Goal: Information Seeking & Learning: Find specific fact

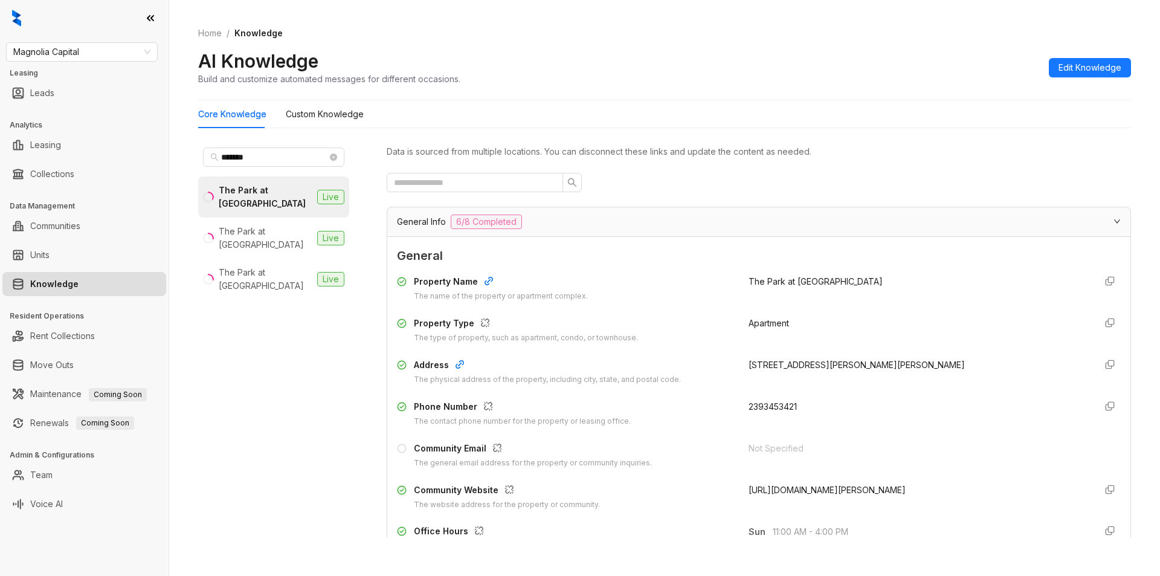
click at [121, 61] on div "Magnolia Capital" at bounding box center [82, 51] width 152 height 19
type input "**"
click at [63, 91] on div "RR Living" at bounding box center [82, 95] width 132 height 13
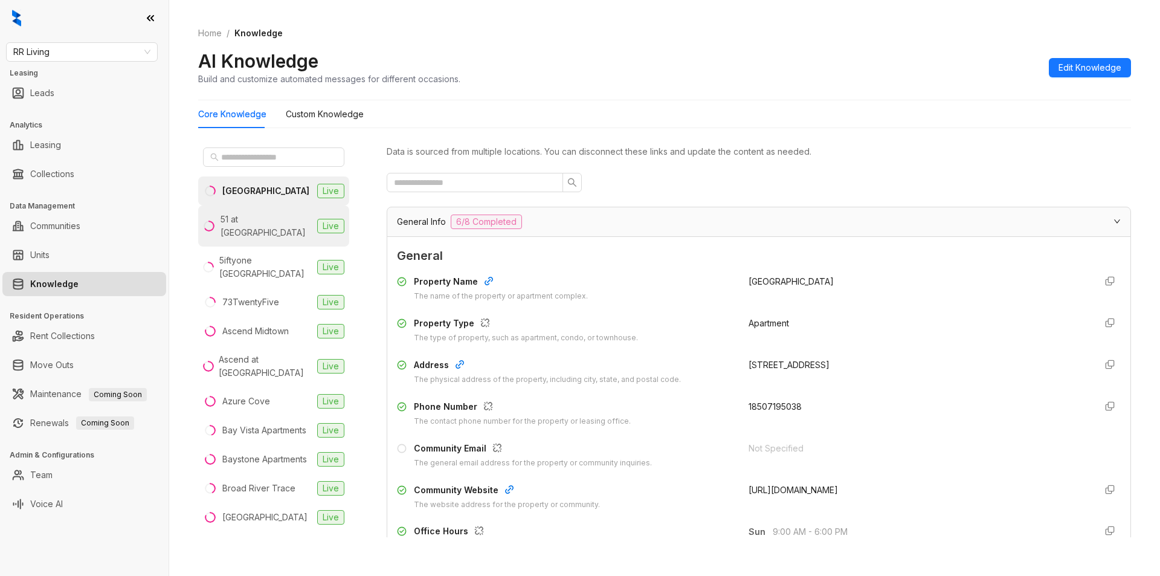
click at [276, 223] on div "51 at Southaven" at bounding box center [266, 226] width 92 height 27
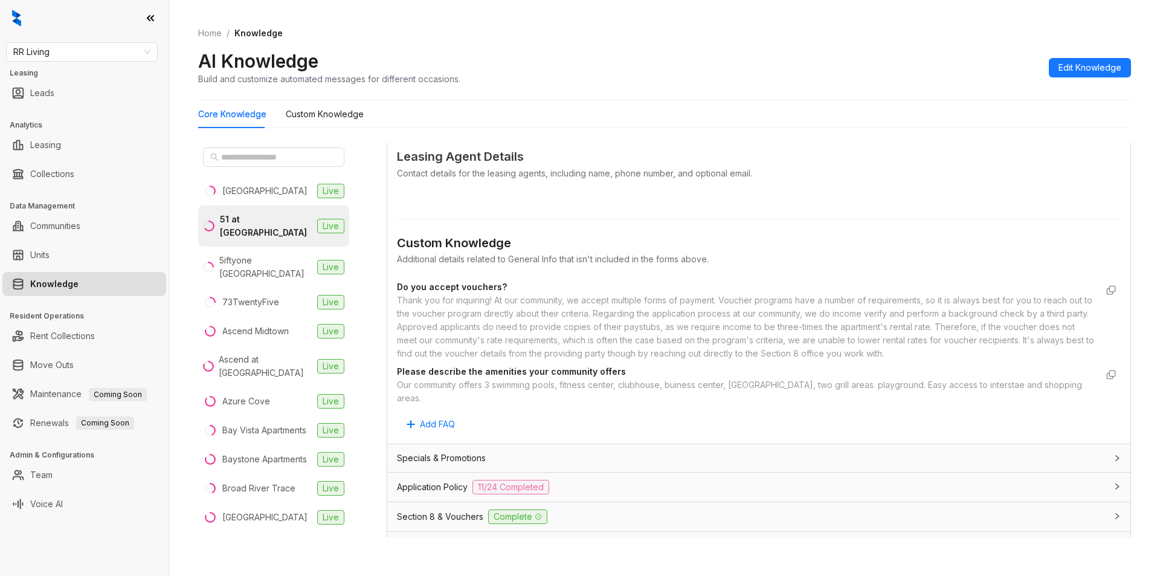
scroll to position [666, 0]
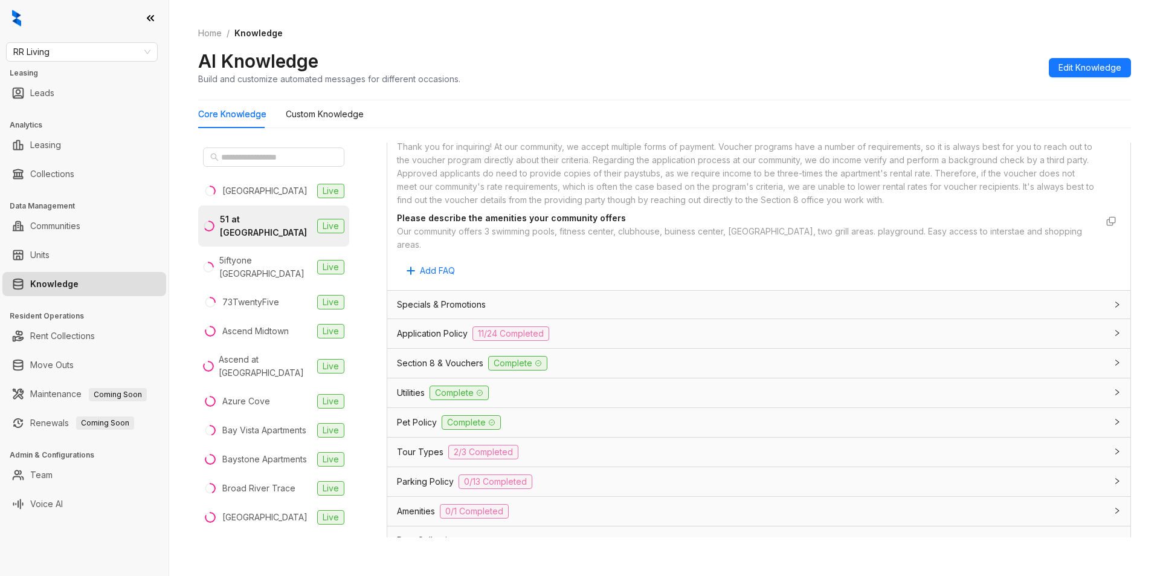
click at [568, 326] on div "Application Policy 11/24 Completed" at bounding box center [751, 333] width 709 height 14
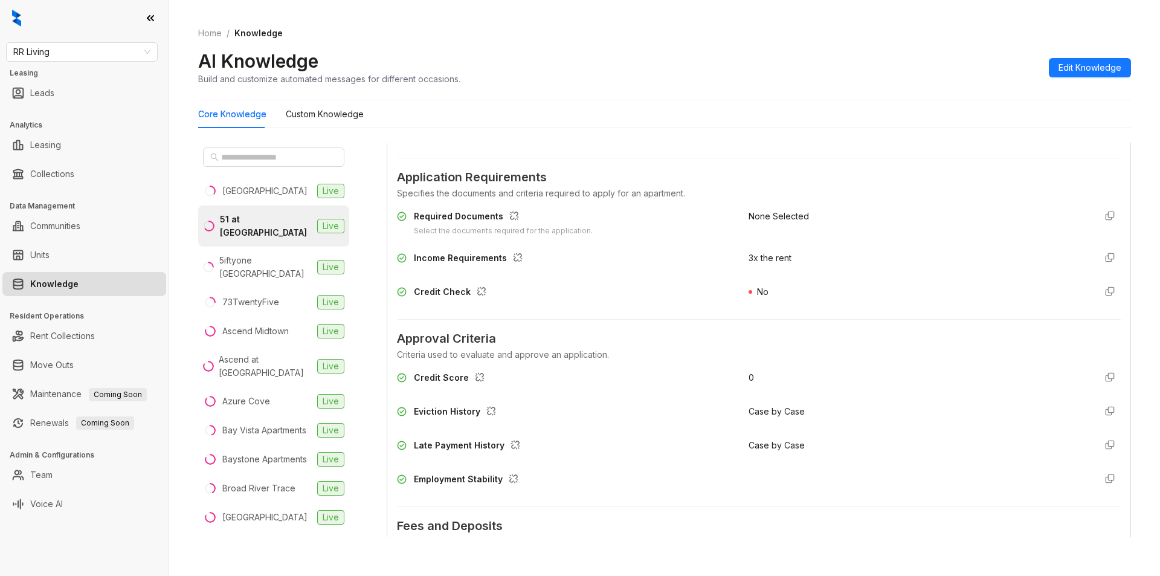
scroll to position [1019, 0]
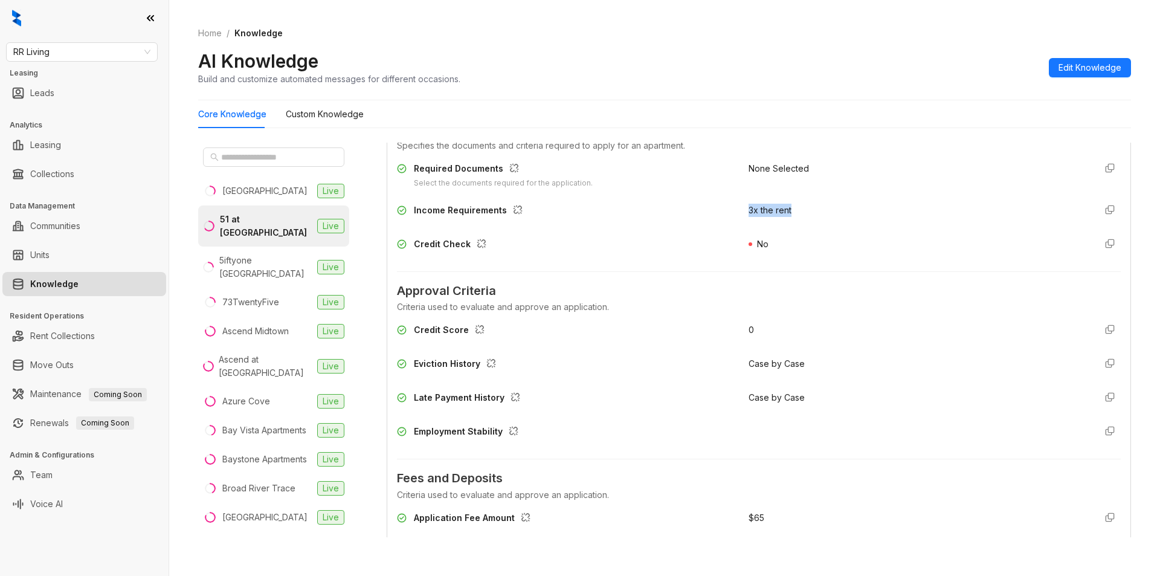
drag, startPoint x: 733, startPoint y: 199, endPoint x: 797, endPoint y: 192, distance: 64.4
click at [797, 204] on div "Income Requirements 3x the rent" at bounding box center [759, 213] width 724 height 19
copy span "3x the rent"
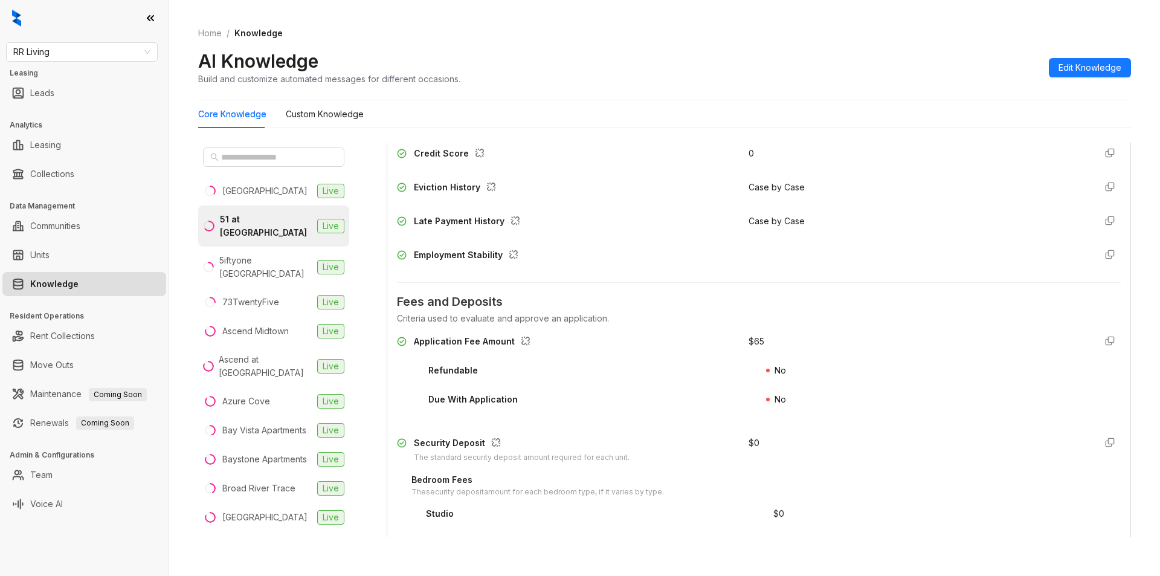
scroll to position [1253, 0]
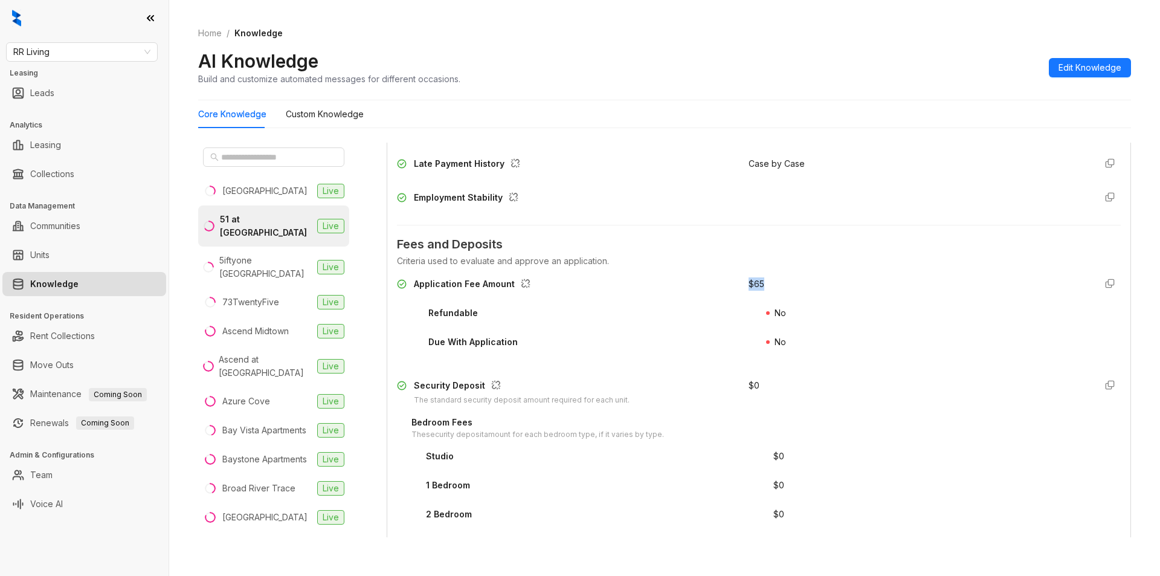
drag, startPoint x: 733, startPoint y: 269, endPoint x: 759, endPoint y: 267, distance: 26.0
click at [759, 277] on div "Application Fee Amount $ 65" at bounding box center [759, 286] width 724 height 19
copy div "$ 65"
